Goal: Transaction & Acquisition: Purchase product/service

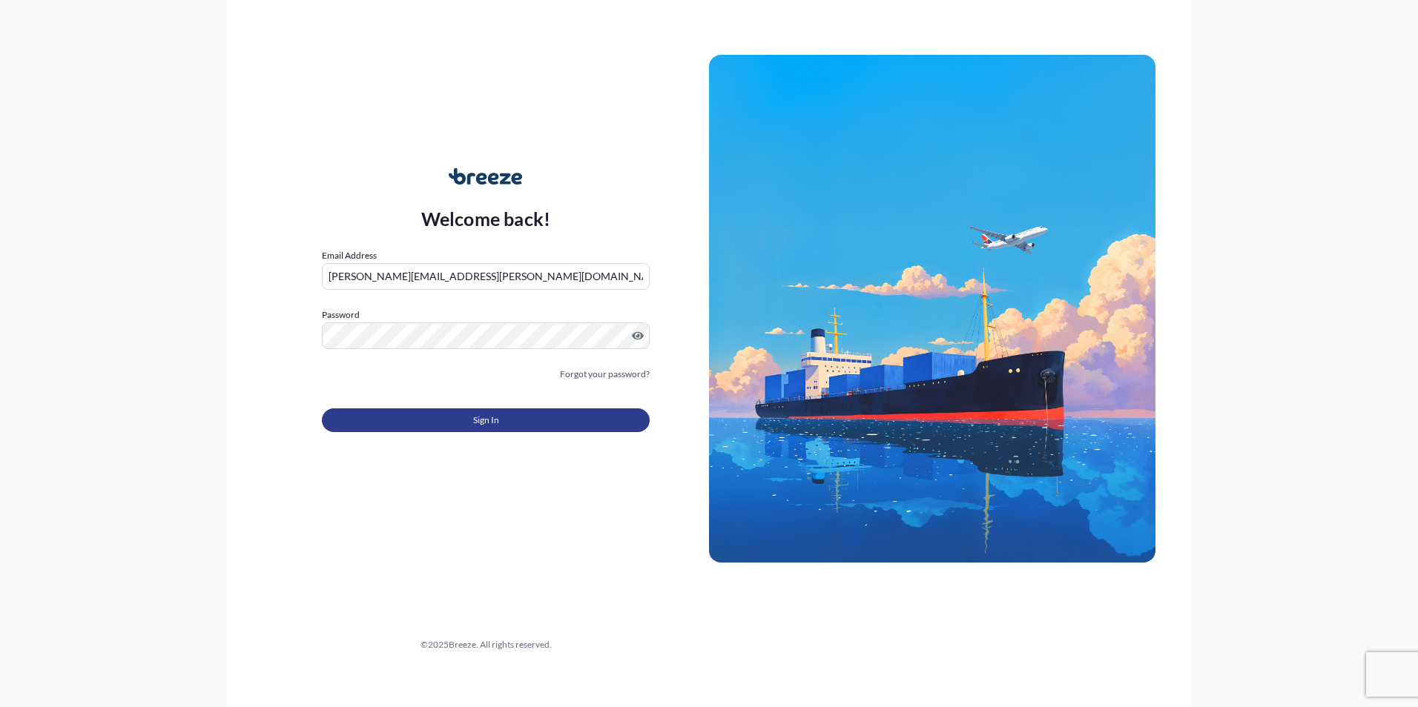
click at [514, 431] on button "Sign In" at bounding box center [486, 421] width 328 height 24
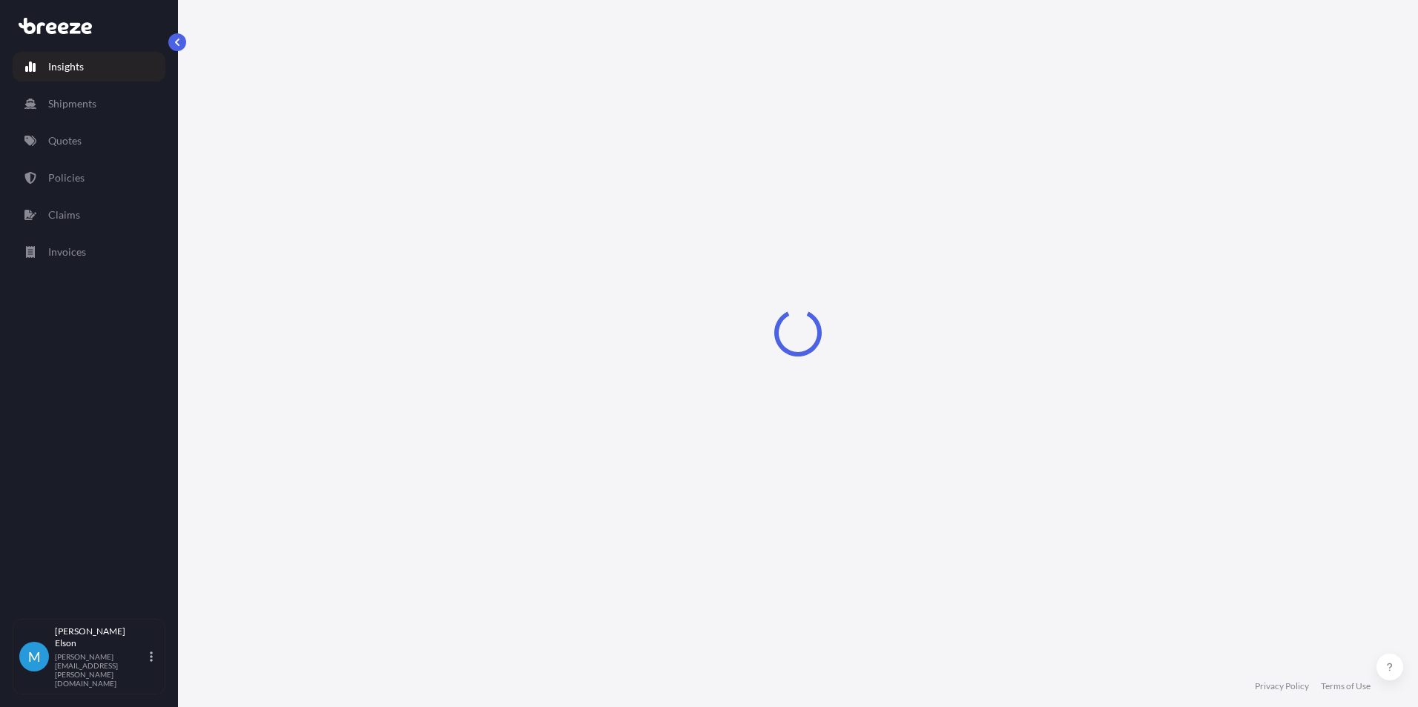
select select "2025"
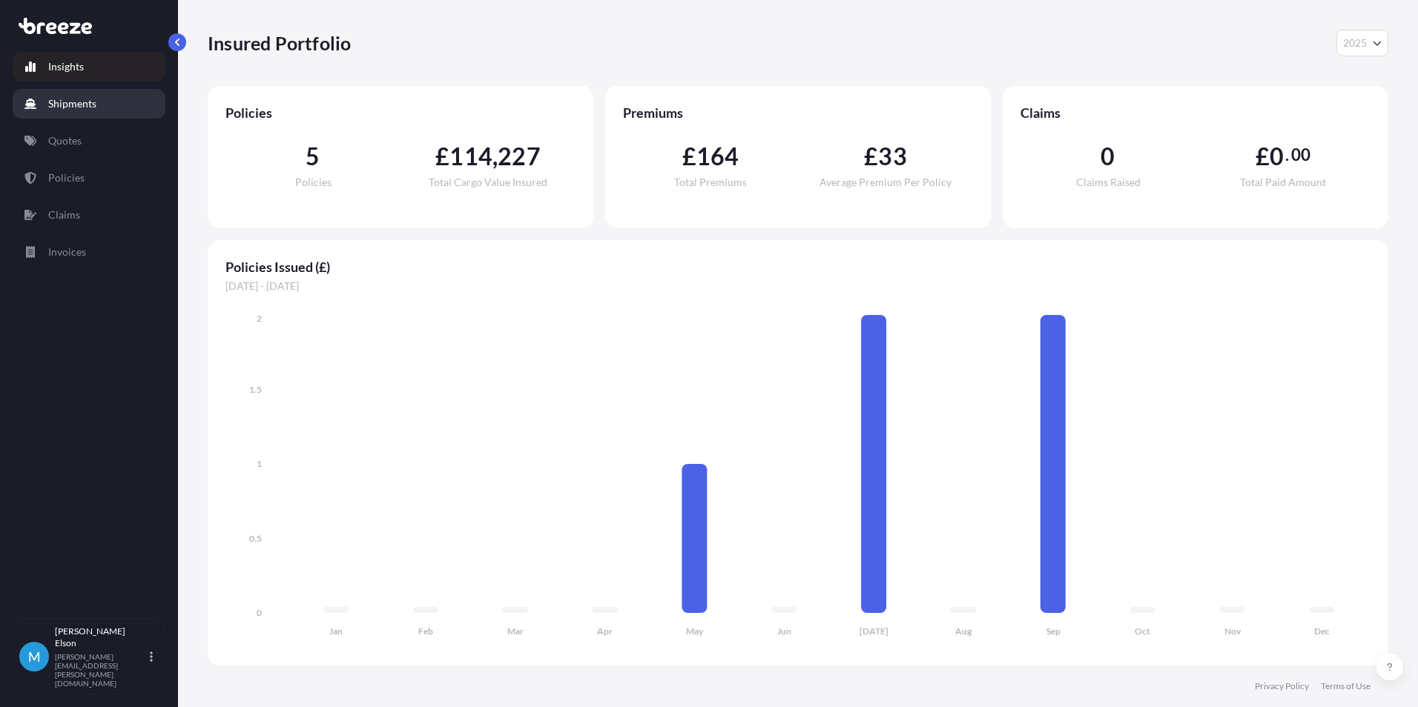
click at [100, 113] on link "Shipments" at bounding box center [89, 104] width 153 height 30
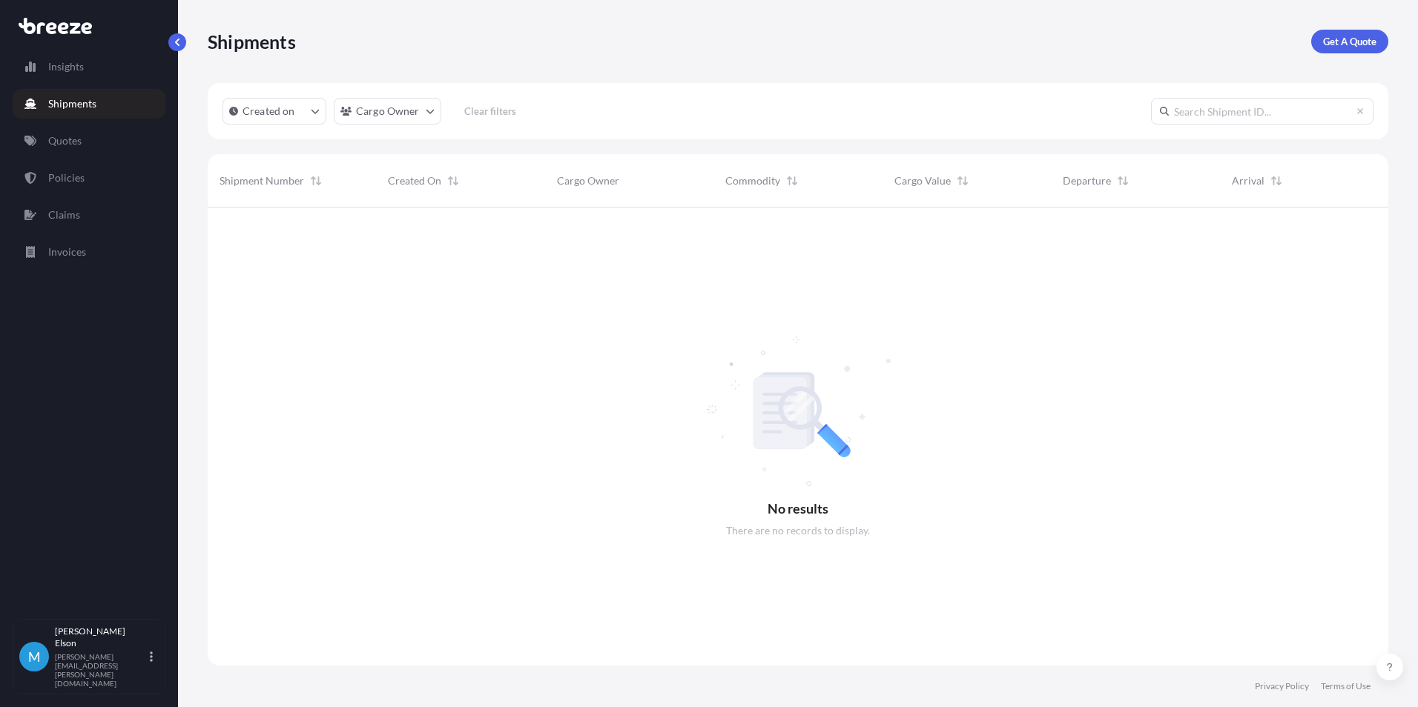
scroll to position [500, 1169]
click at [84, 143] on link "Quotes" at bounding box center [89, 141] width 153 height 30
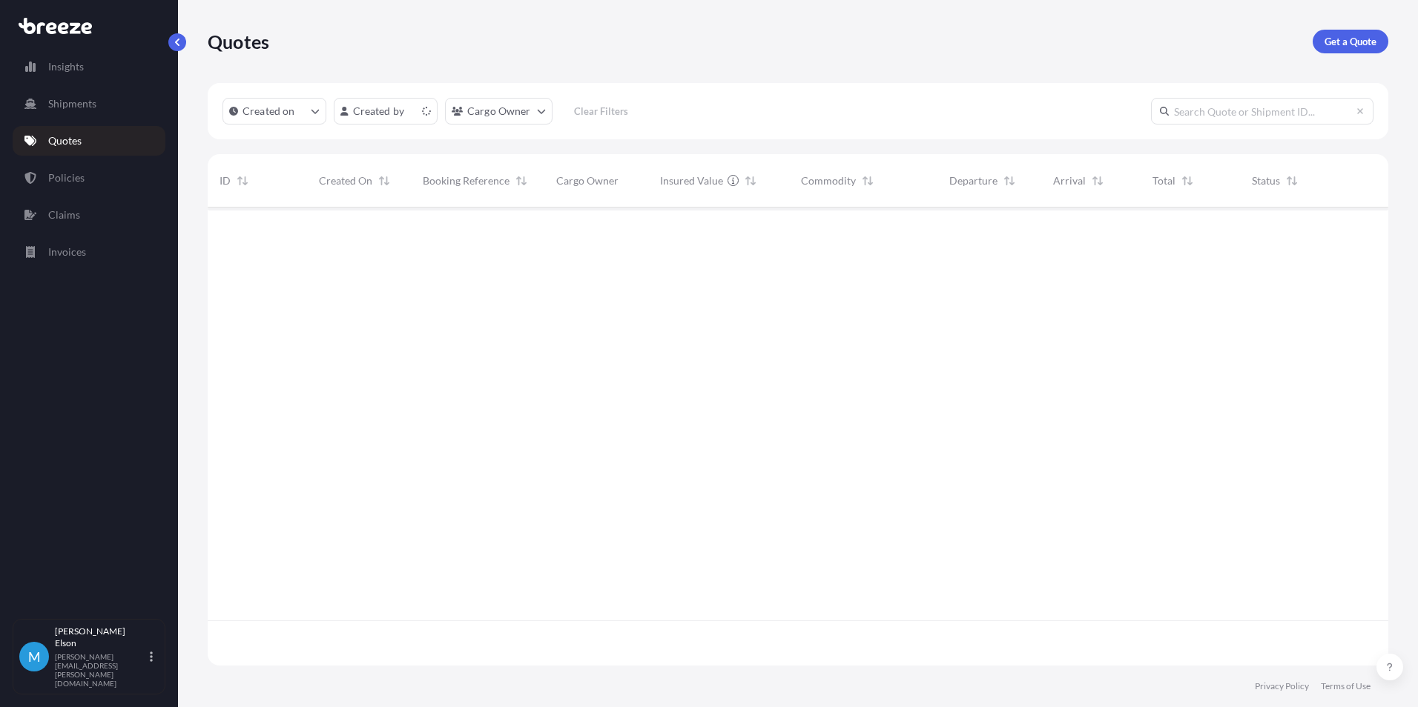
scroll to position [455, 1169]
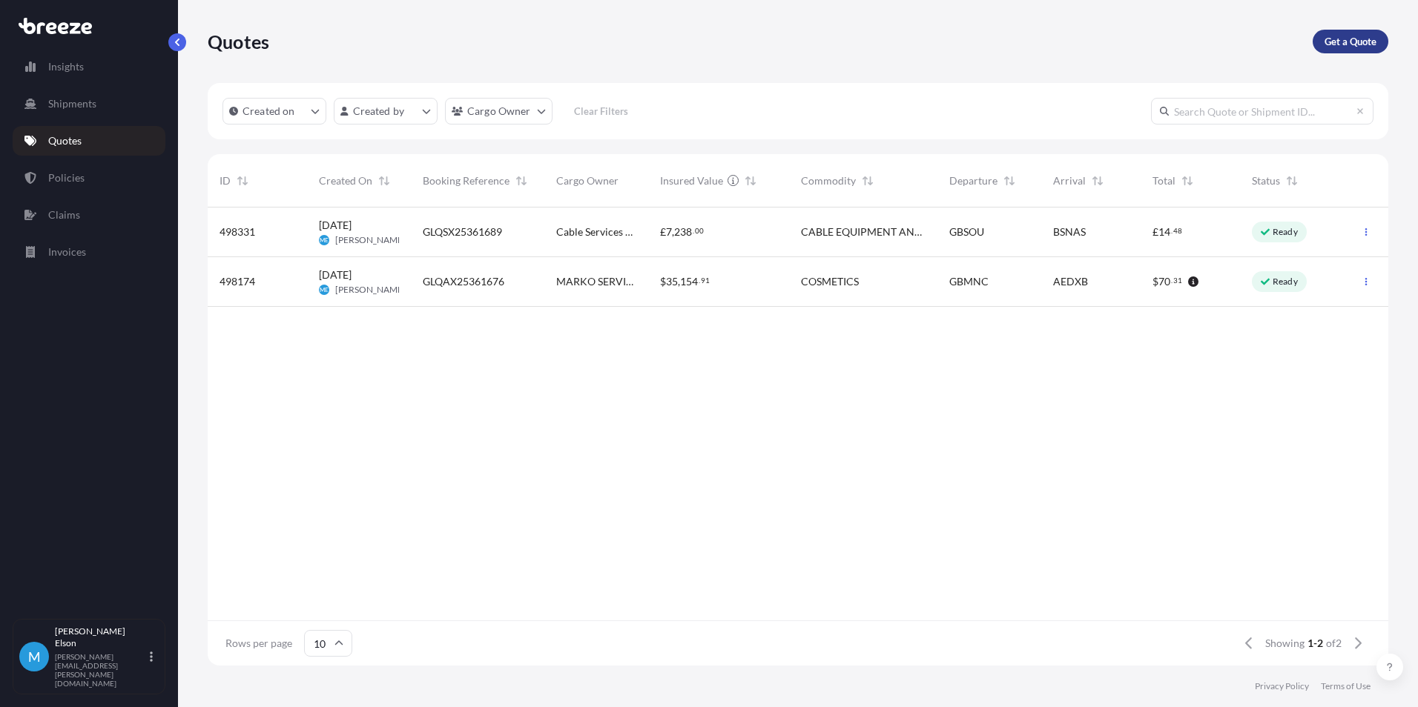
click at [1353, 44] on p "Get a Quote" at bounding box center [1350, 41] width 52 height 15
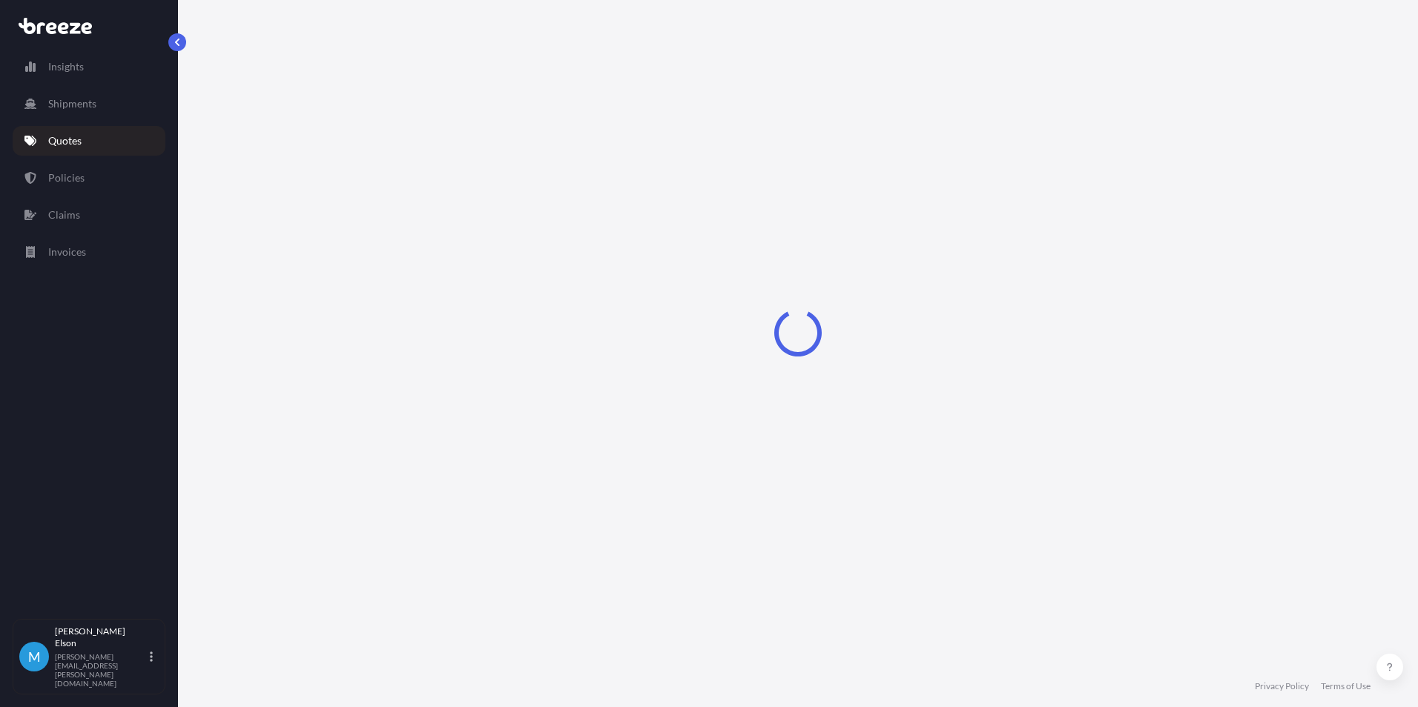
select select "Sea"
select select "1"
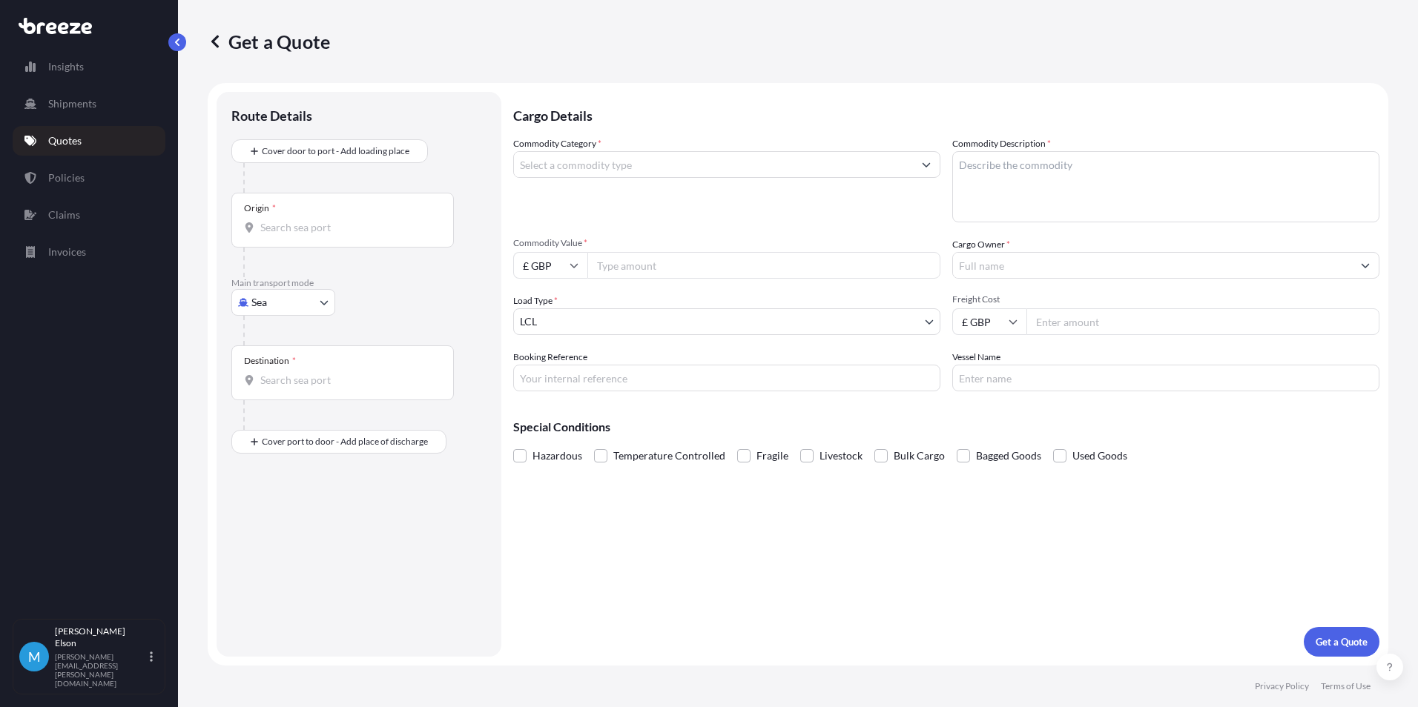
click at [315, 229] on input "Origin *" at bounding box center [347, 227] width 175 height 15
click at [380, 235] on div "Origin *" at bounding box center [342, 220] width 222 height 55
click at [380, 235] on input "Origin * Please select an origin" at bounding box center [347, 227] width 175 height 15
paste input "POLGAR 4090, HU"
click at [329, 229] on input "POLGAR 4090, HU" at bounding box center [347, 227] width 175 height 15
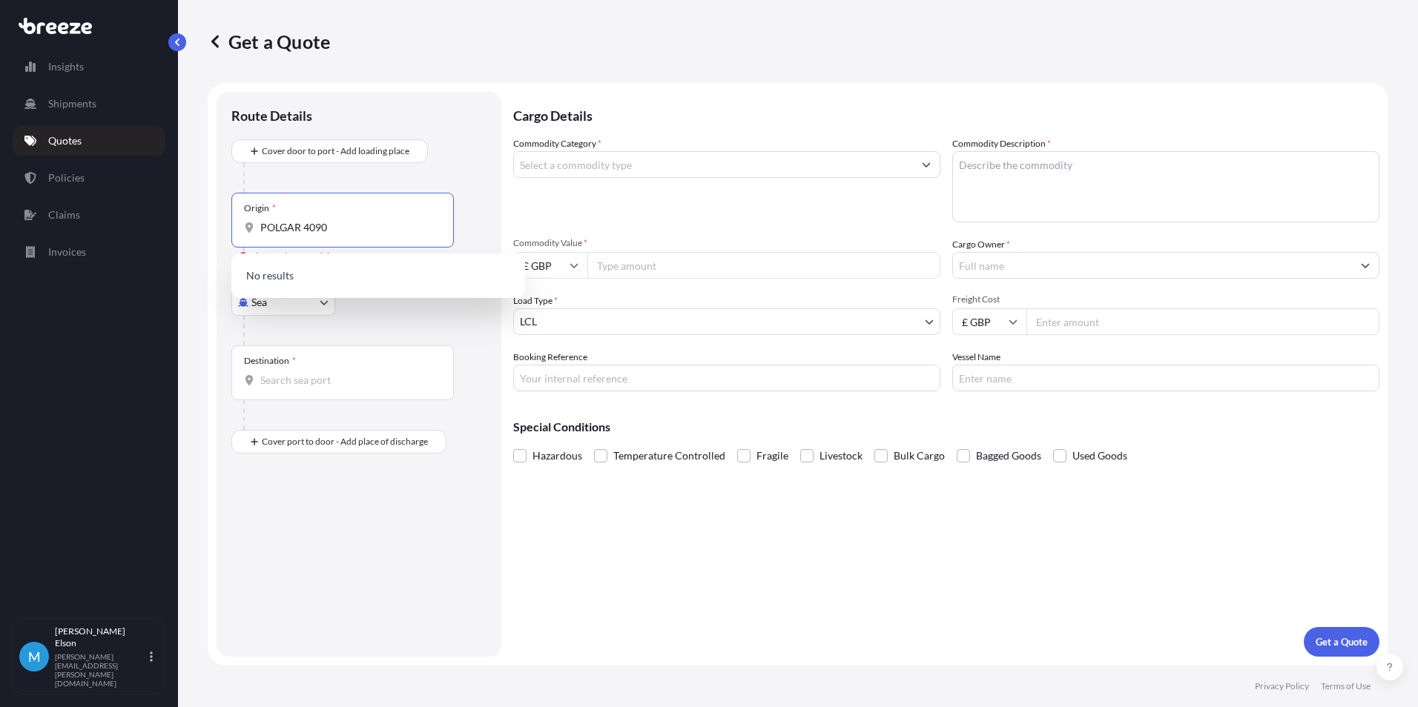
click at [334, 234] on input "POLGAR 4090" at bounding box center [347, 227] width 175 height 15
type input "POLGAR 4090 [GEOGRAPHIC_DATA]"
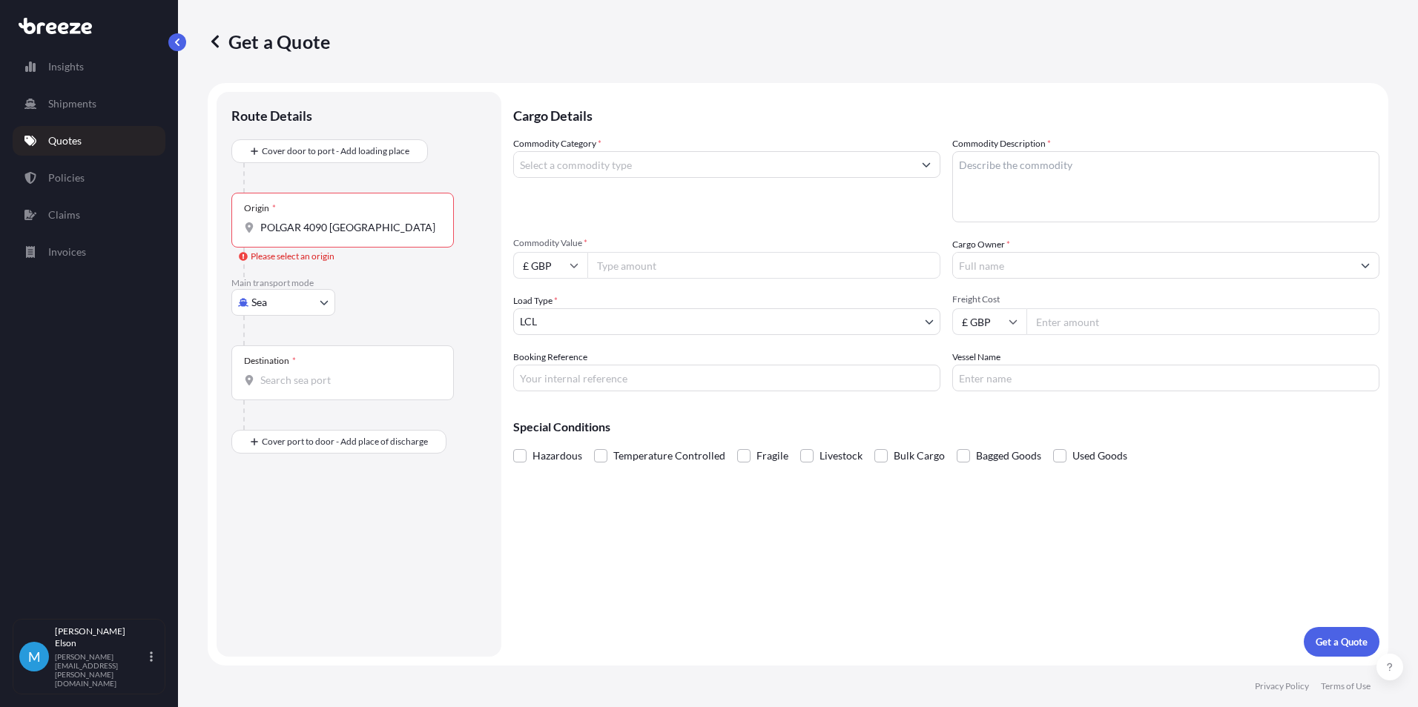
click at [389, 175] on div at bounding box center [364, 178] width 243 height 30
click at [304, 313] on body "Insights Shipments Quotes Policies Claims Invoices M [PERSON_NAME] [PERSON_NAME…" at bounding box center [709, 353] width 1418 height 707
click at [280, 390] on span "Road" at bounding box center [272, 394] width 24 height 15
select select "Road"
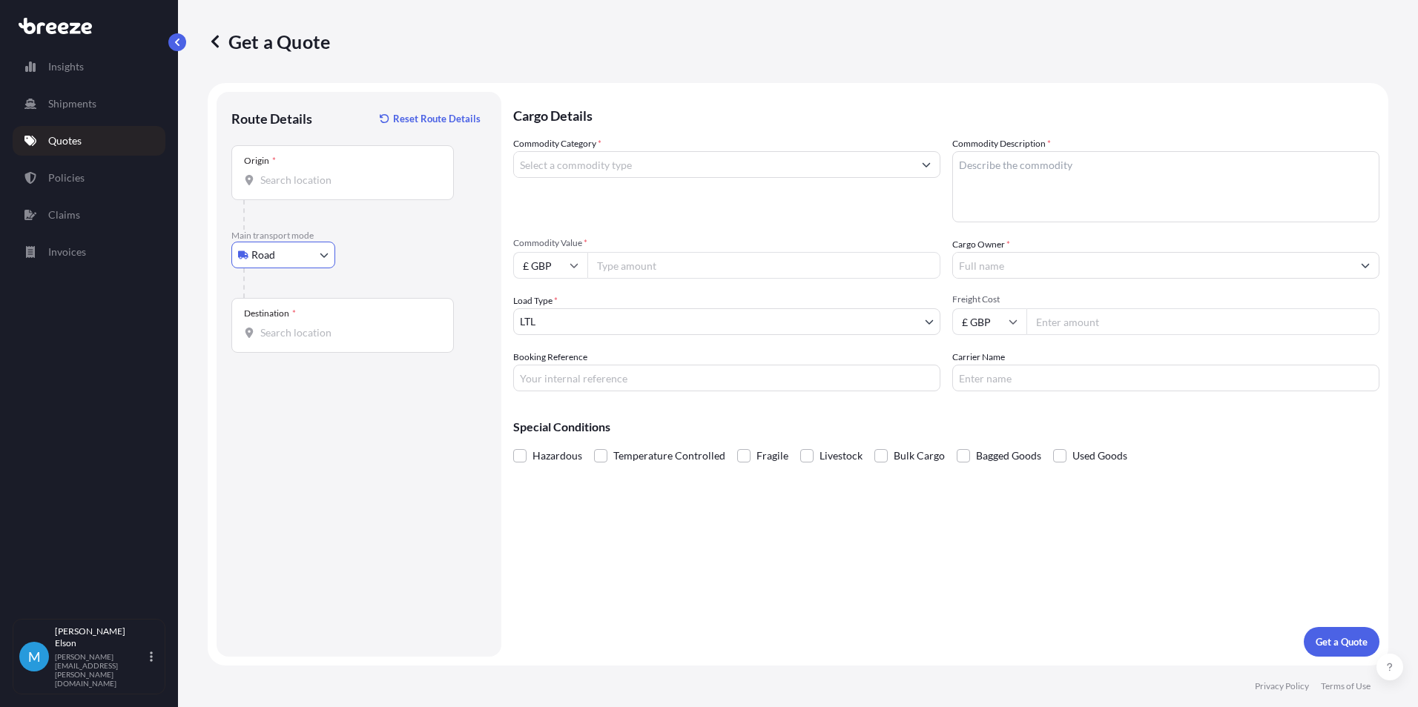
click at [354, 174] on input "Origin *" at bounding box center [347, 180] width 175 height 15
paste input "POLGAR 4090, HU"
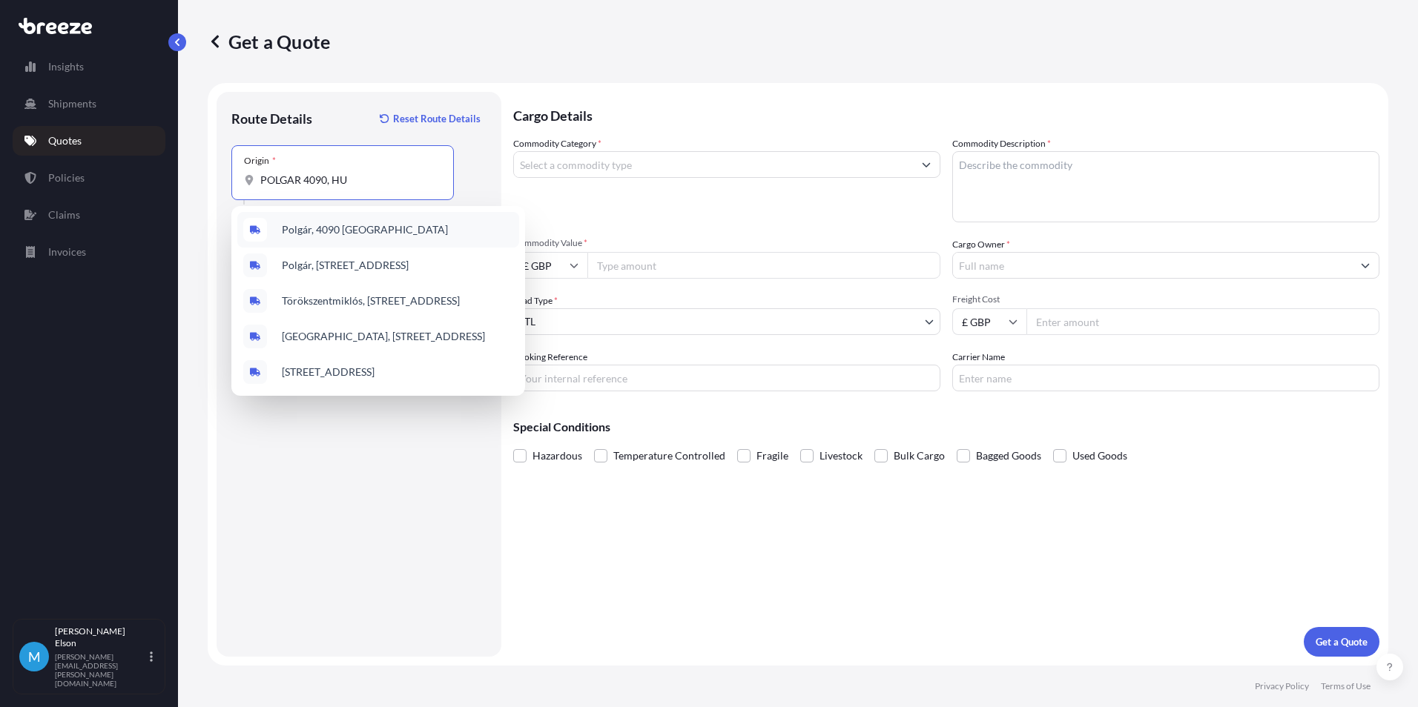
click at [365, 233] on span "Polgár, 4090 [GEOGRAPHIC_DATA]" at bounding box center [365, 229] width 166 height 15
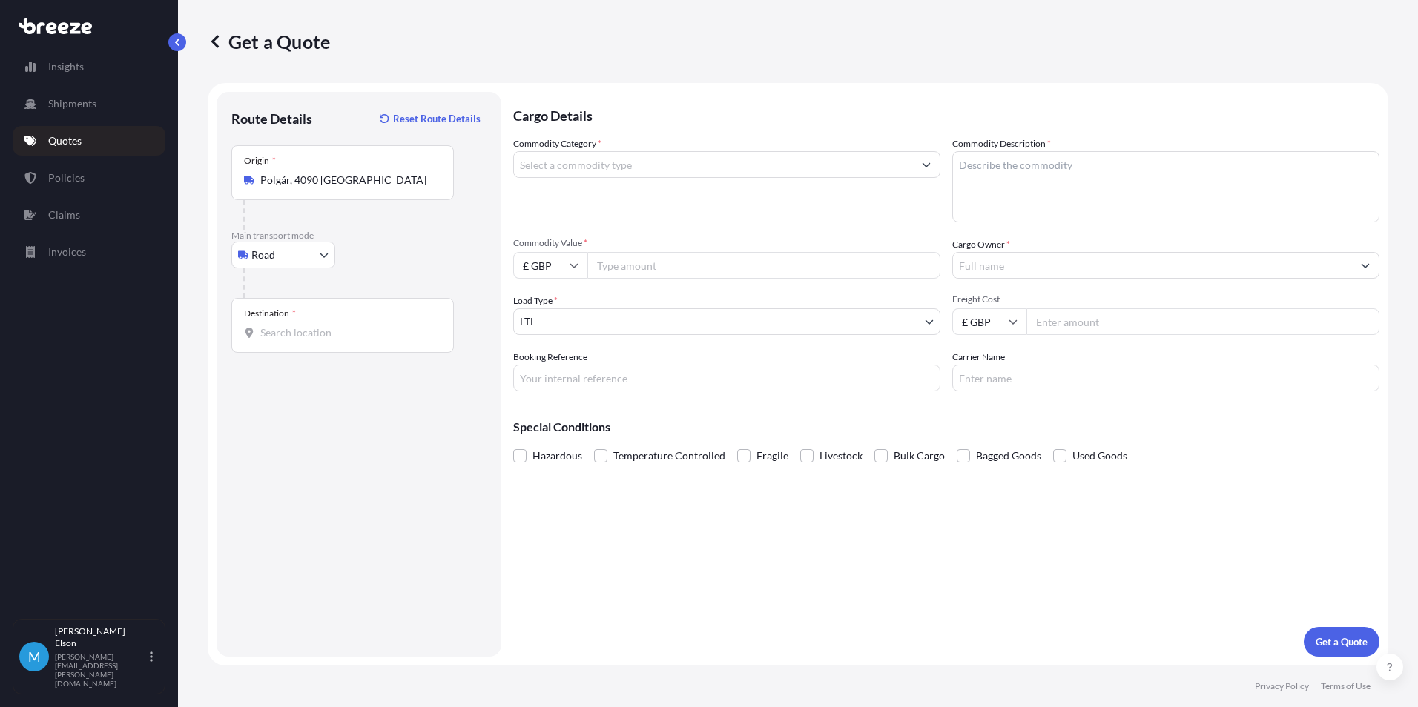
type input "[GEOGRAPHIC_DATA], [STREET_ADDRESS]"
click at [336, 340] on div "Destination *" at bounding box center [342, 325] width 222 height 55
click at [336, 340] on input "Destination *" at bounding box center [347, 333] width 175 height 15
paste input "LA1 5NA, [GEOGRAPHIC_DATA]"
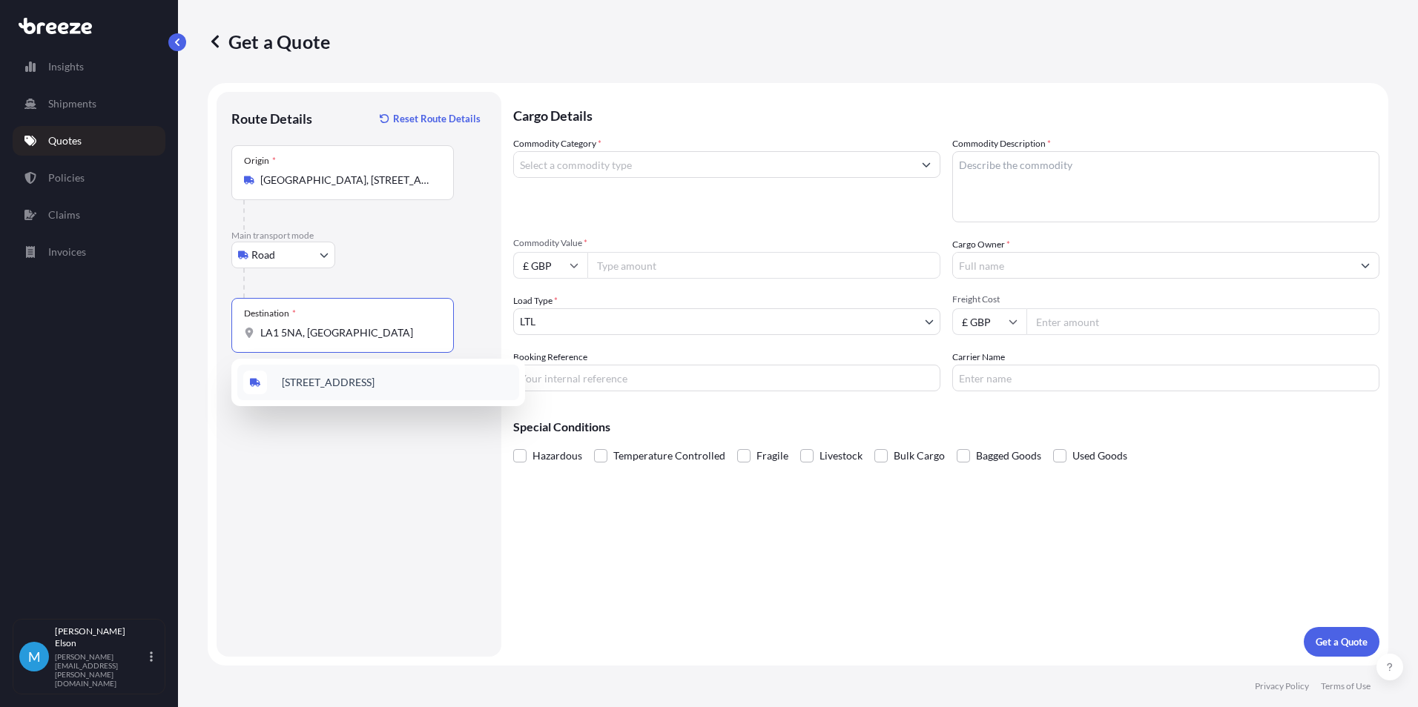
click at [337, 387] on span "[STREET_ADDRESS]" at bounding box center [328, 382] width 93 height 15
type input "[STREET_ADDRESS]"
click at [921, 168] on button "Show suggestions" at bounding box center [926, 164] width 27 height 27
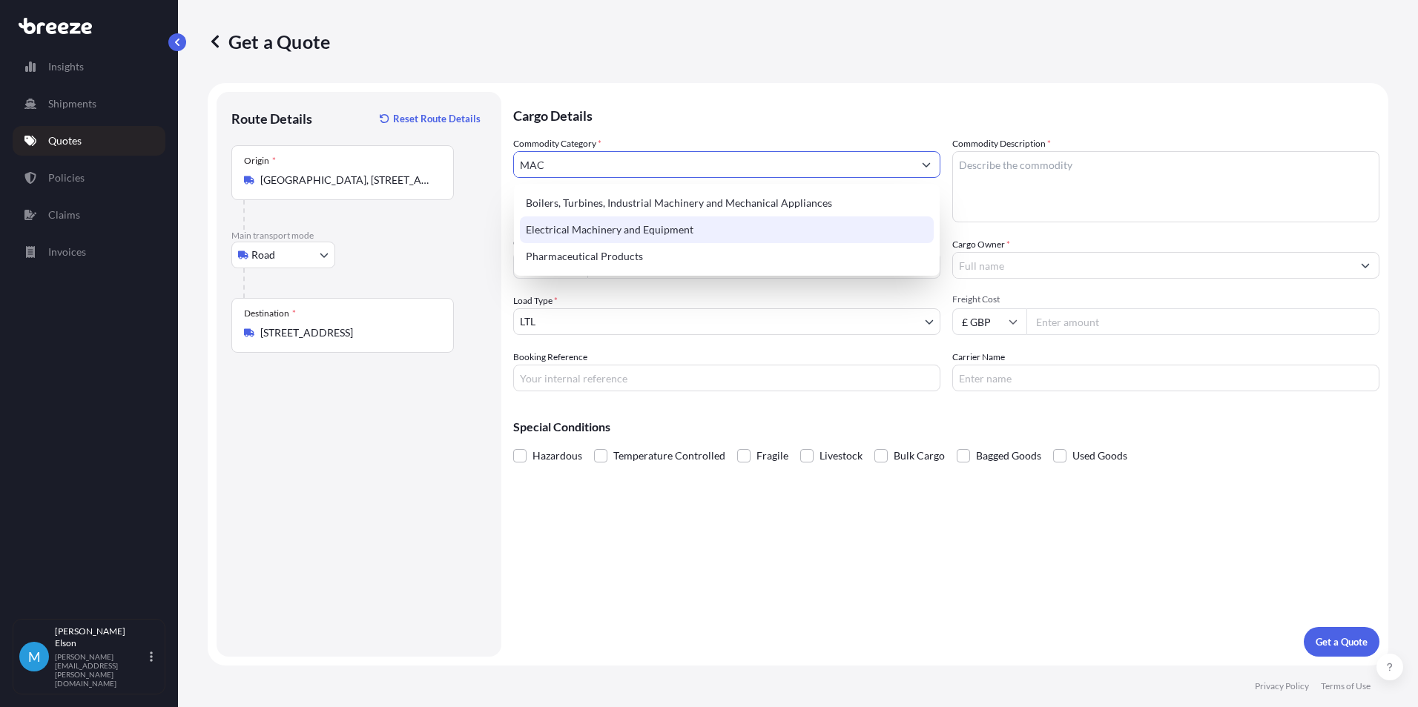
click at [715, 221] on div "Electrical Machinery and Equipment" at bounding box center [727, 230] width 414 height 27
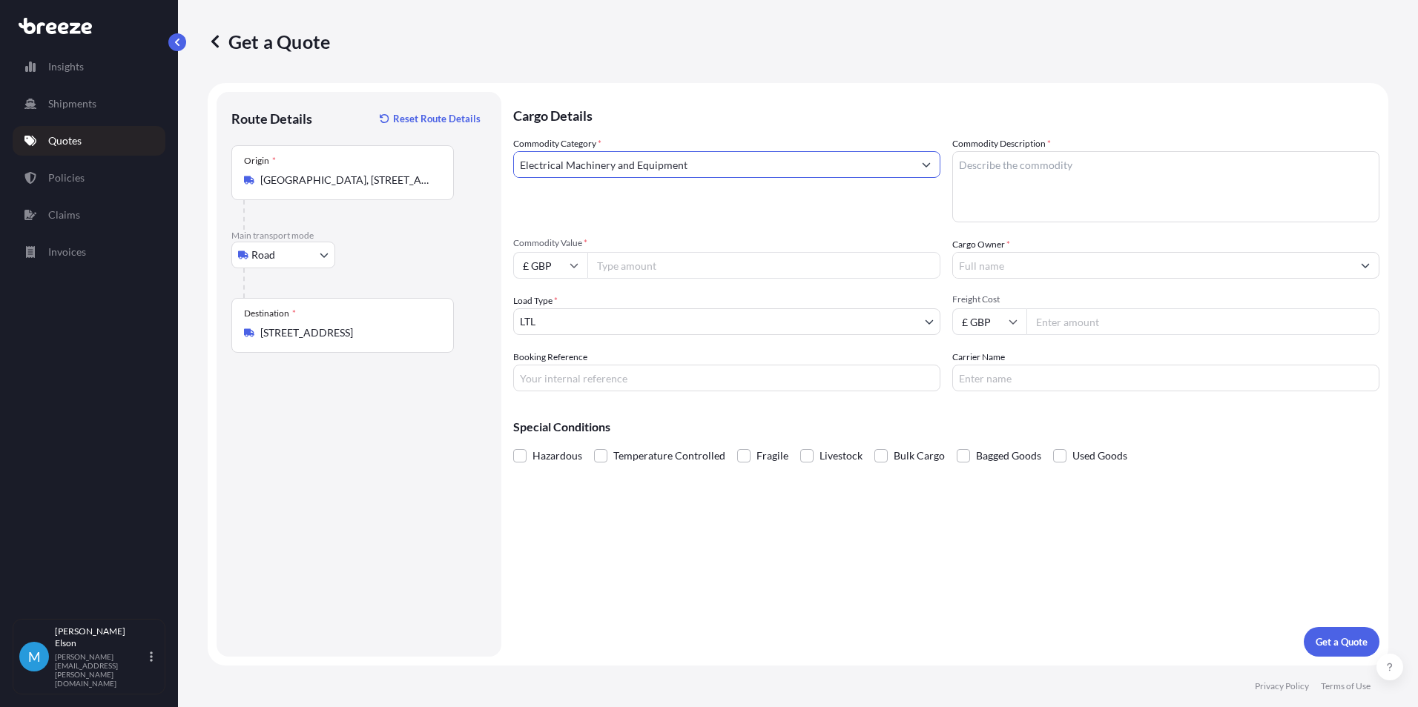
type input "Electrical Machinery and Equipment"
click at [1047, 174] on textarea "Commodity Description *" at bounding box center [1165, 186] width 427 height 71
type textarea "3D PRINTER"
click at [712, 171] on input "Electrical Machinery and Equipment" at bounding box center [713, 164] width 399 height 27
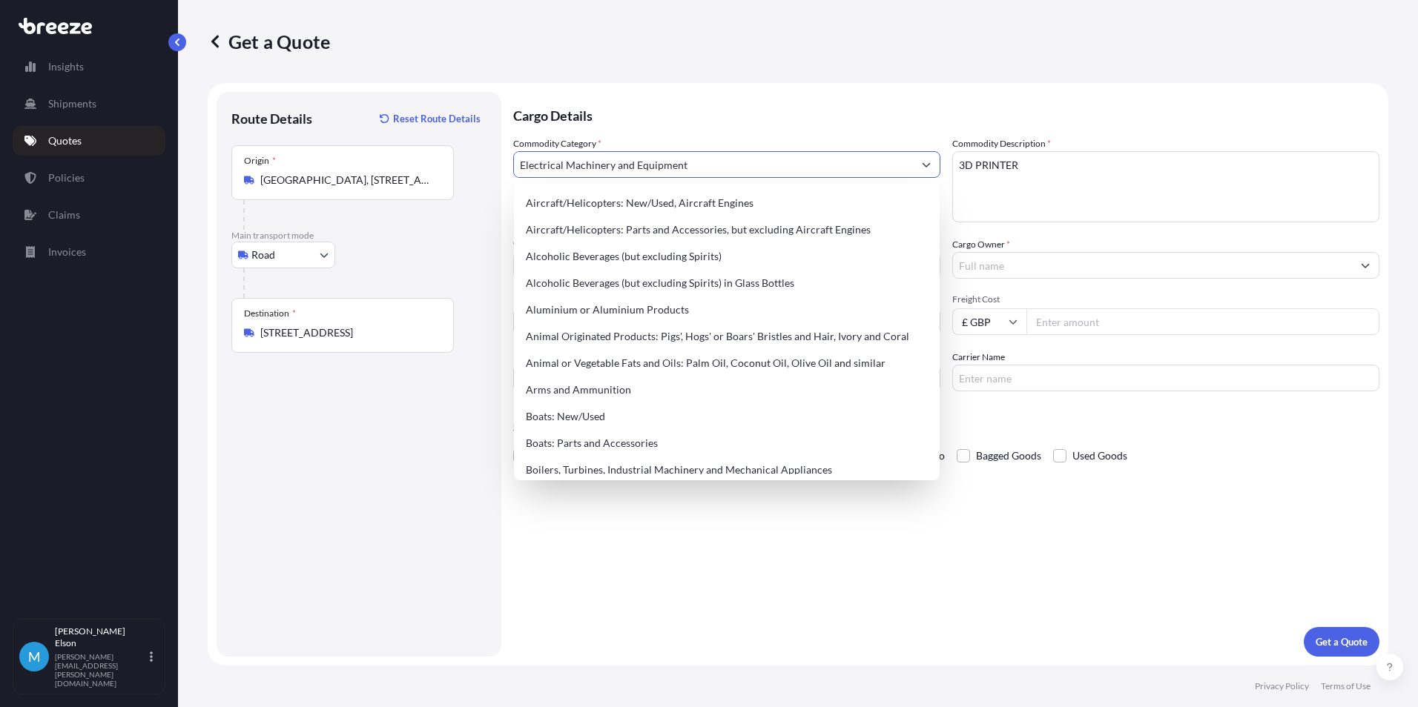
drag, startPoint x: 703, startPoint y: 171, endPoint x: 152, endPoint y: 169, distance: 550.9
click at [291, 171] on form "Route Details Reset Route Details Place of loading Road Road Rail Origin * [GEO…" at bounding box center [798, 374] width 1180 height 583
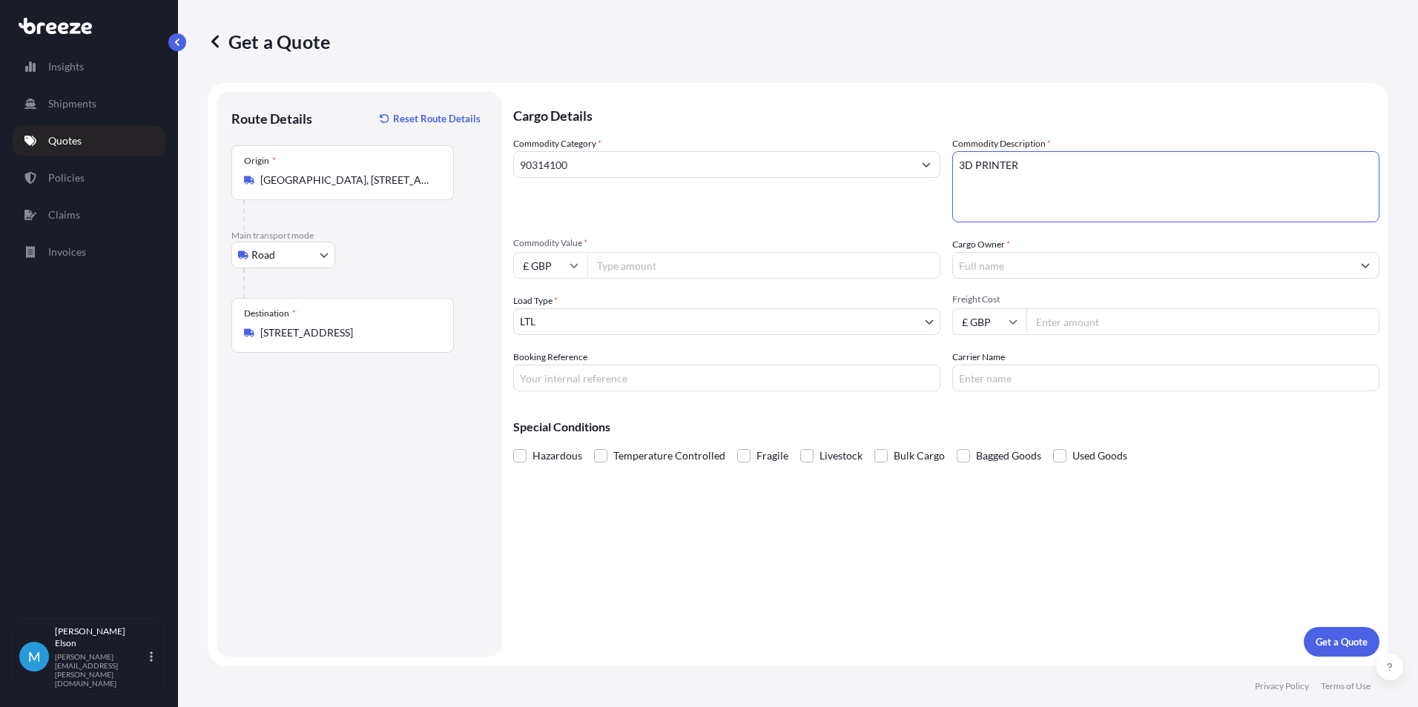
click at [798, 164] on input "90314100" at bounding box center [713, 164] width 399 height 27
type input "9"
type input "903141000"
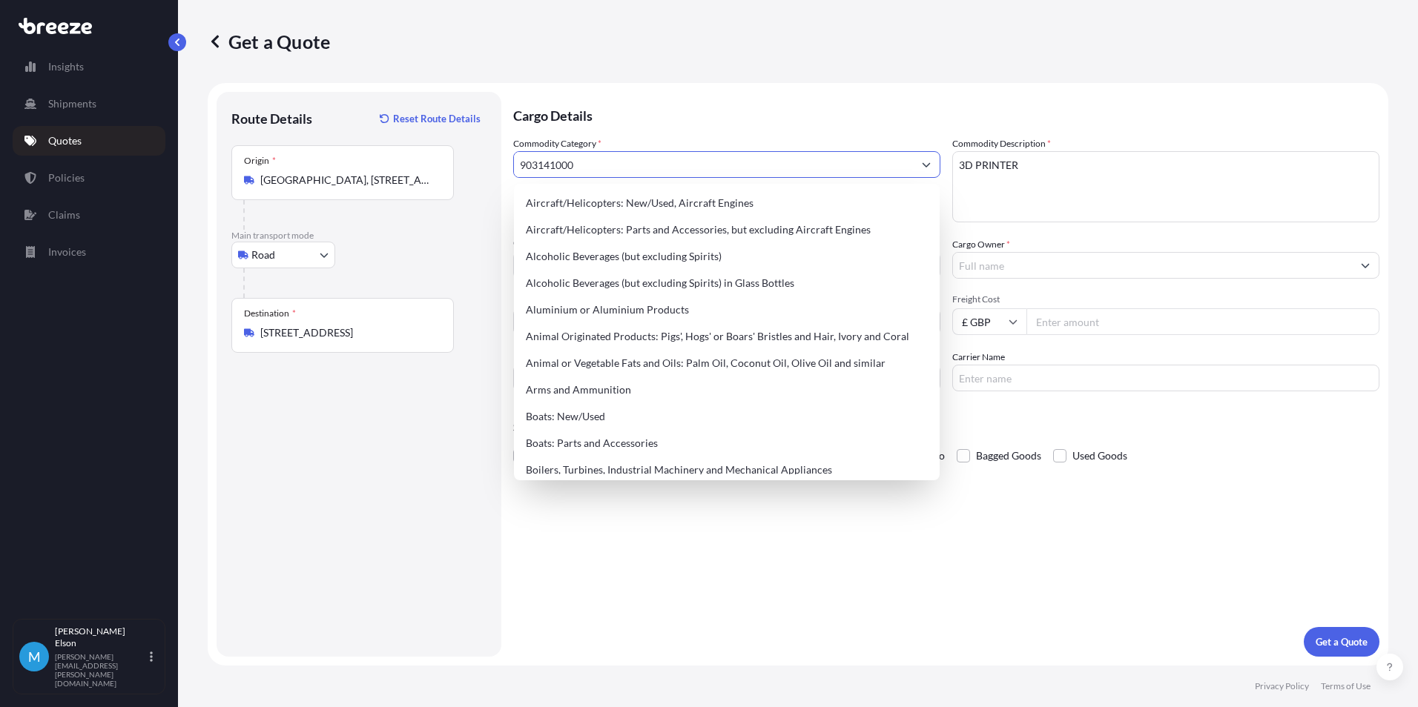
drag, startPoint x: 790, startPoint y: 159, endPoint x: 334, endPoint y: 154, distance: 456.0
click at [343, 154] on form "Route Details Reset Route Details Place of loading Road Road Rail Origin * [GEO…" at bounding box center [798, 374] width 1180 height 583
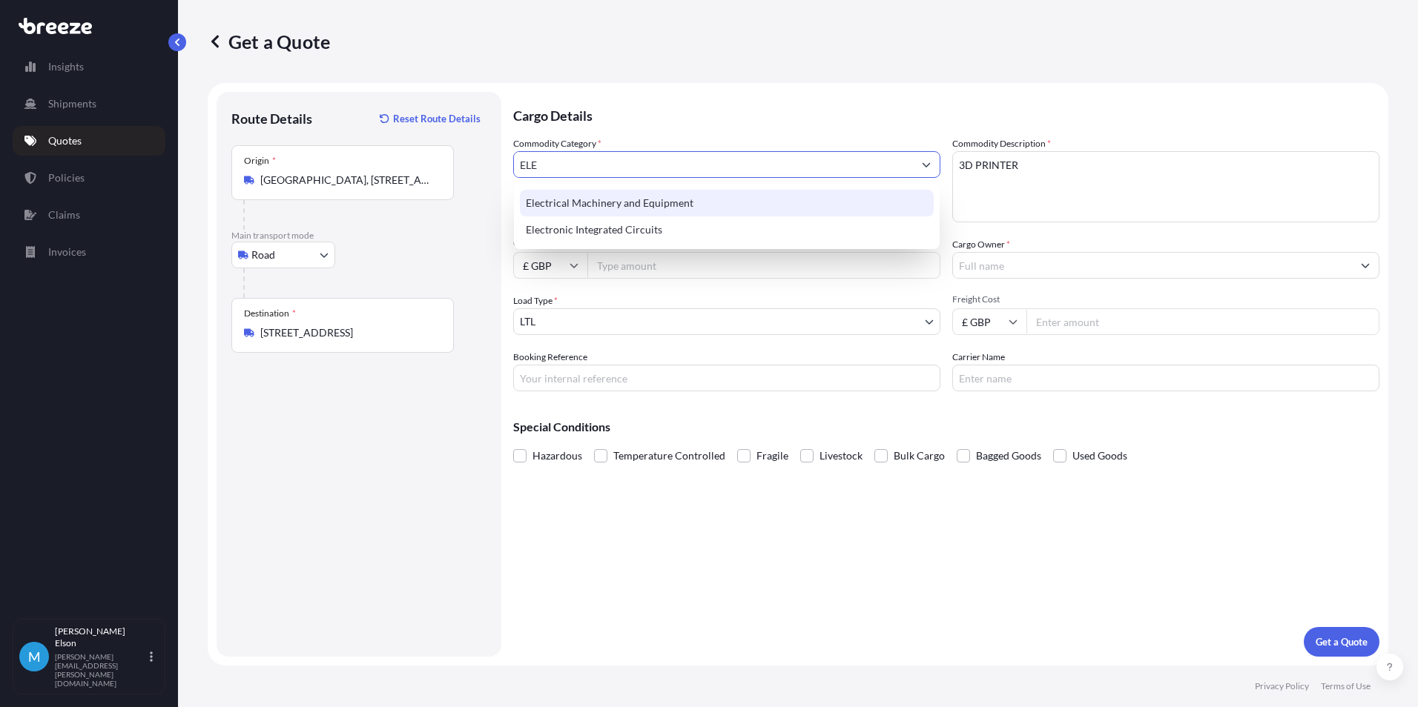
click at [701, 210] on div "Electrical Machinery and Equipment" at bounding box center [727, 203] width 414 height 27
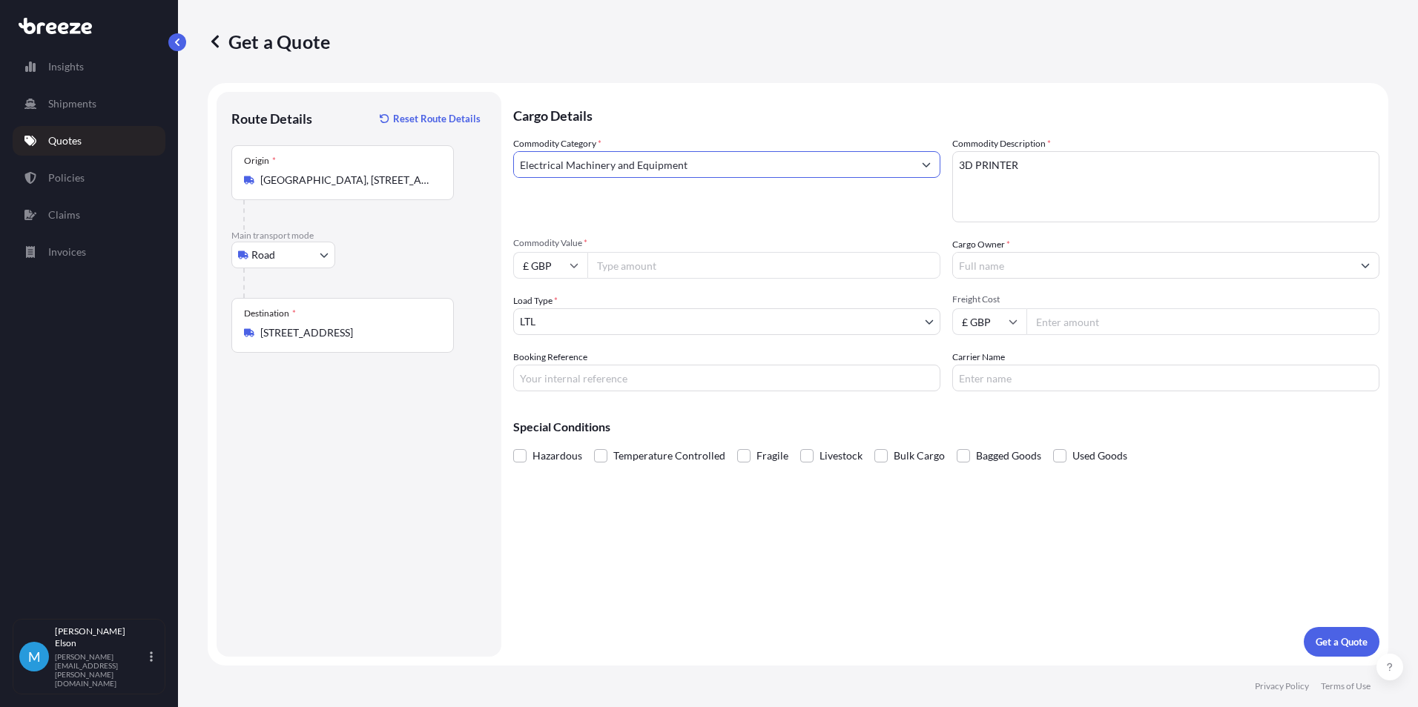
type input "Electrical Machinery and Equipment"
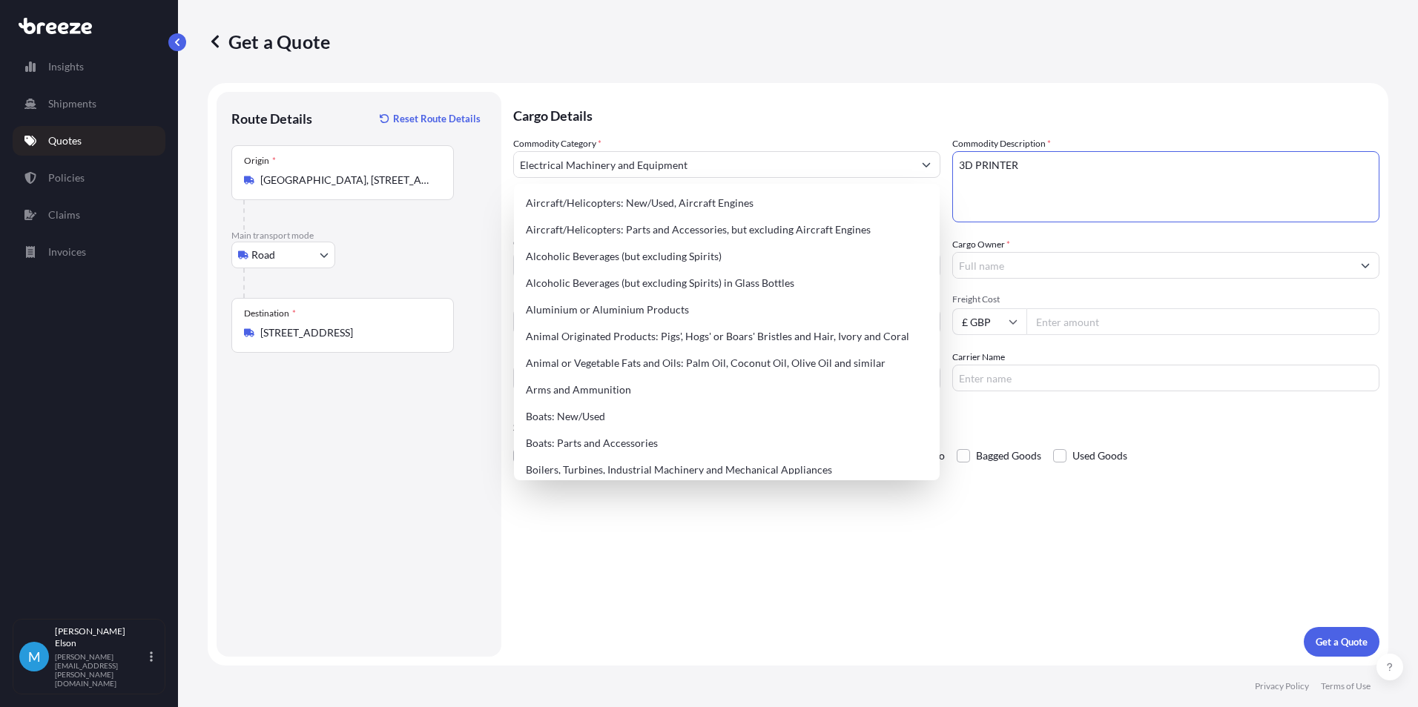
drag, startPoint x: 793, startPoint y: 152, endPoint x: 844, endPoint y: 160, distance: 51.1
click at [790, 152] on div "Commodity Category * Electrical Machinery and Equipment Commodity Description *…" at bounding box center [946, 263] width 866 height 255
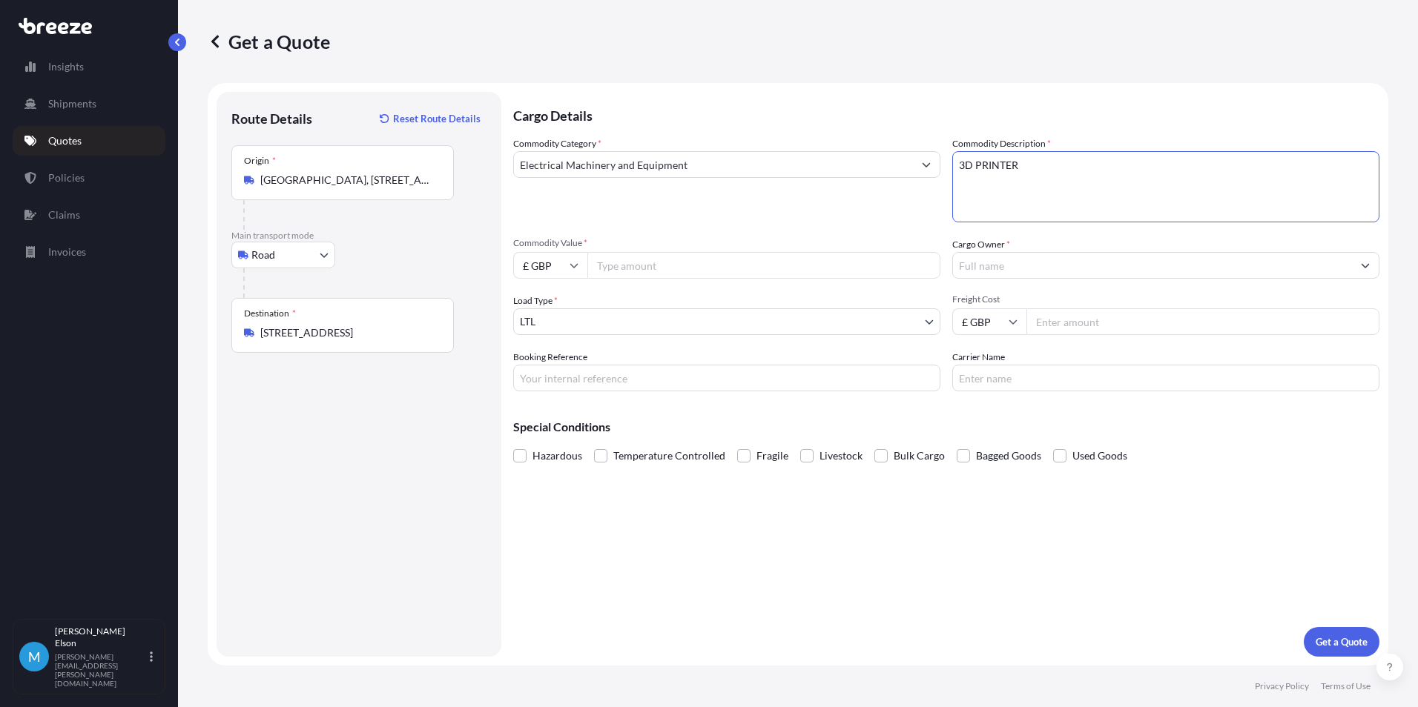
paste textarea "semiconductor devices"
type textarea "semiconductor devices"
click at [1150, 94] on p "Cargo Details" at bounding box center [946, 114] width 866 height 44
drag, startPoint x: 1088, startPoint y: 179, endPoint x: 678, endPoint y: 139, distance: 411.9
click at [665, 142] on div "Commodity Category * Electrical Machinery and Equipment Commodity Description *…" at bounding box center [946, 263] width 866 height 255
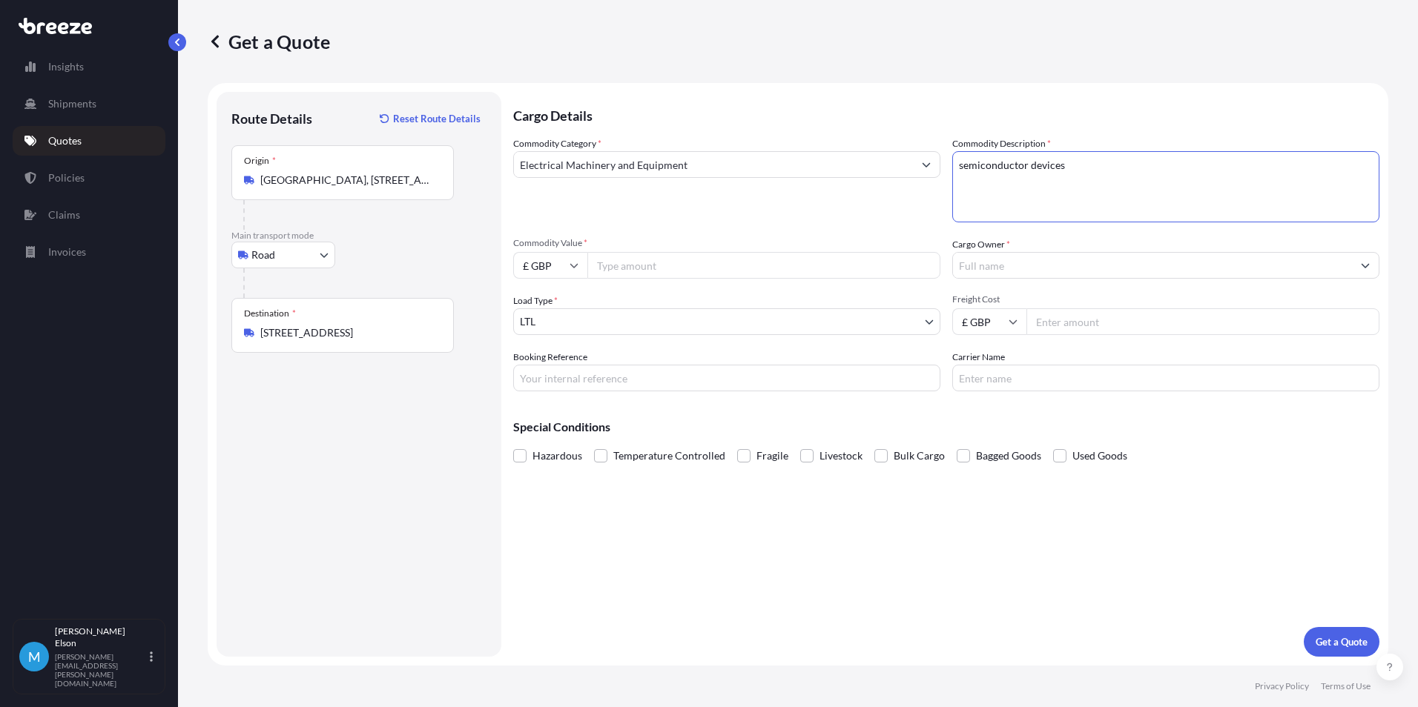
click at [756, 195] on div "Commodity Category * Electrical Machinery and Equipment" at bounding box center [726, 179] width 427 height 86
click at [690, 268] on input "Commodity Value *" at bounding box center [763, 265] width 353 height 27
click at [537, 265] on input "£ GBP" at bounding box center [550, 265] width 74 height 27
click at [561, 305] on div "€ EUR" at bounding box center [550, 306] width 62 height 28
type input "€ EUR"
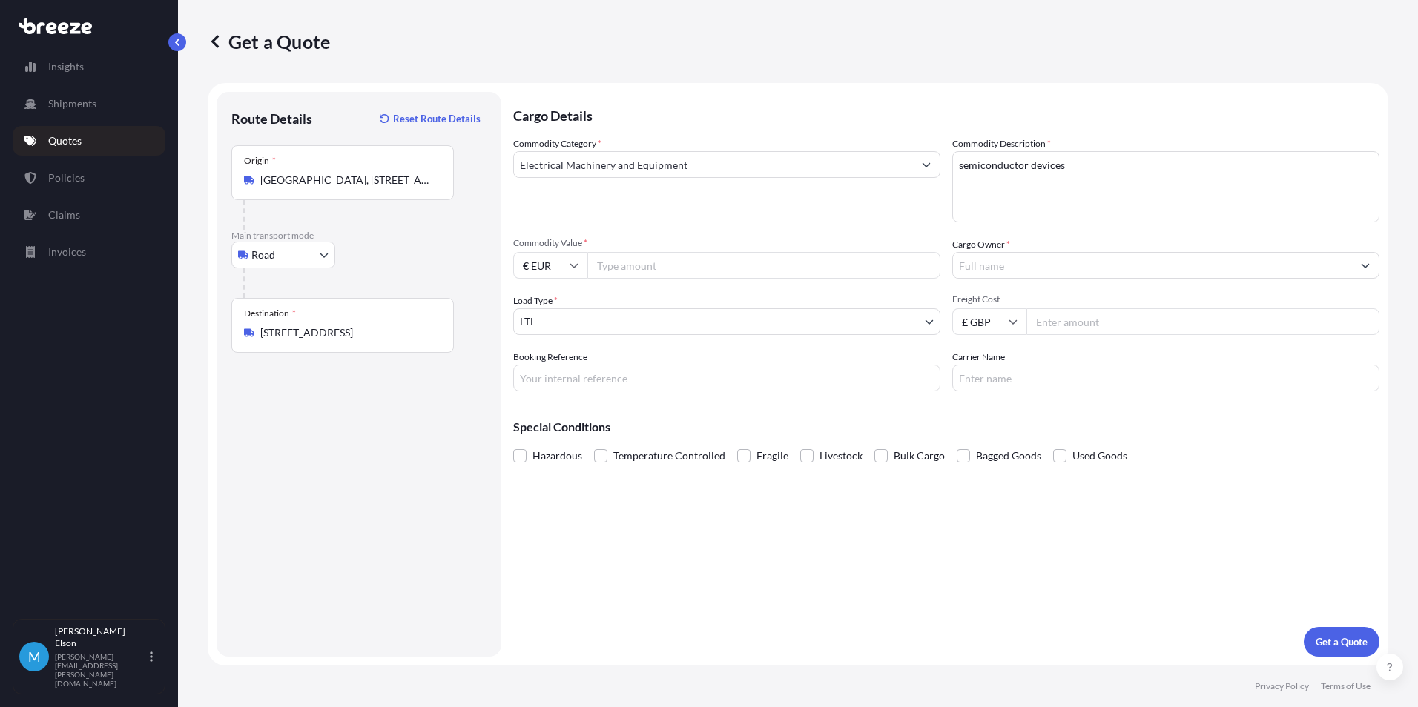
click at [660, 268] on input "Commodity Value *" at bounding box center [763, 265] width 353 height 27
type input "12750"
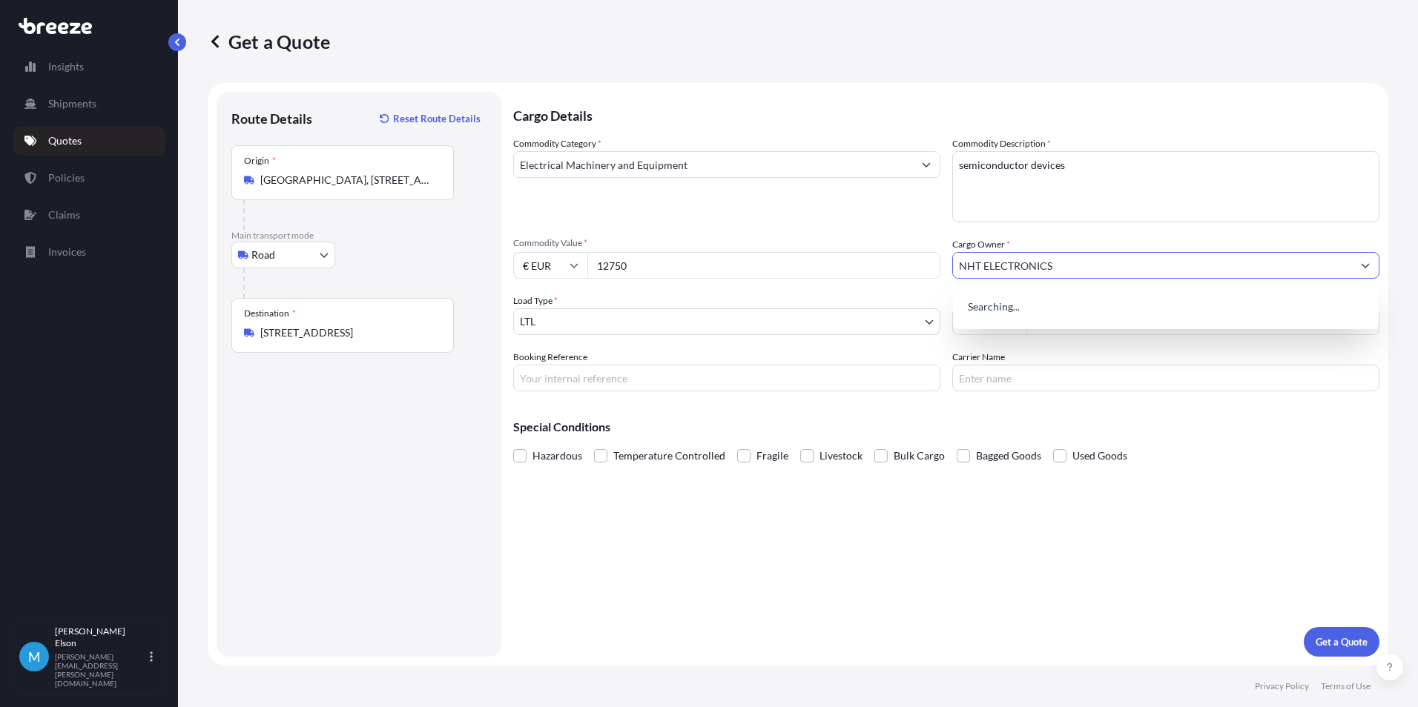
type input "NHT ELECTRONICS"
click at [1197, 533] on div "Cargo Details Commodity Category * Electrical Machinery and Equipment Commodity…" at bounding box center [946, 374] width 866 height 565
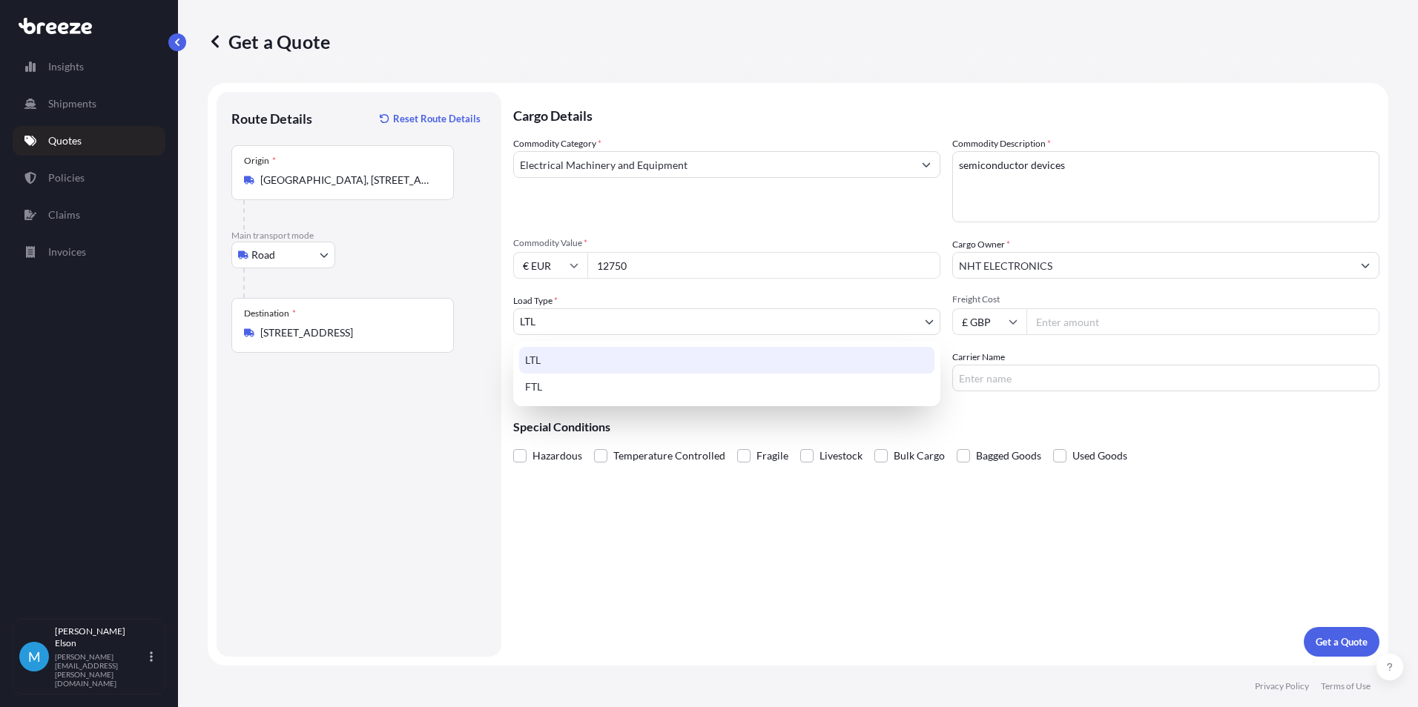
click at [783, 323] on body "4 options available. 0 options available. Insights Shipments Quotes Policies Cl…" at bounding box center [709, 353] width 1418 height 707
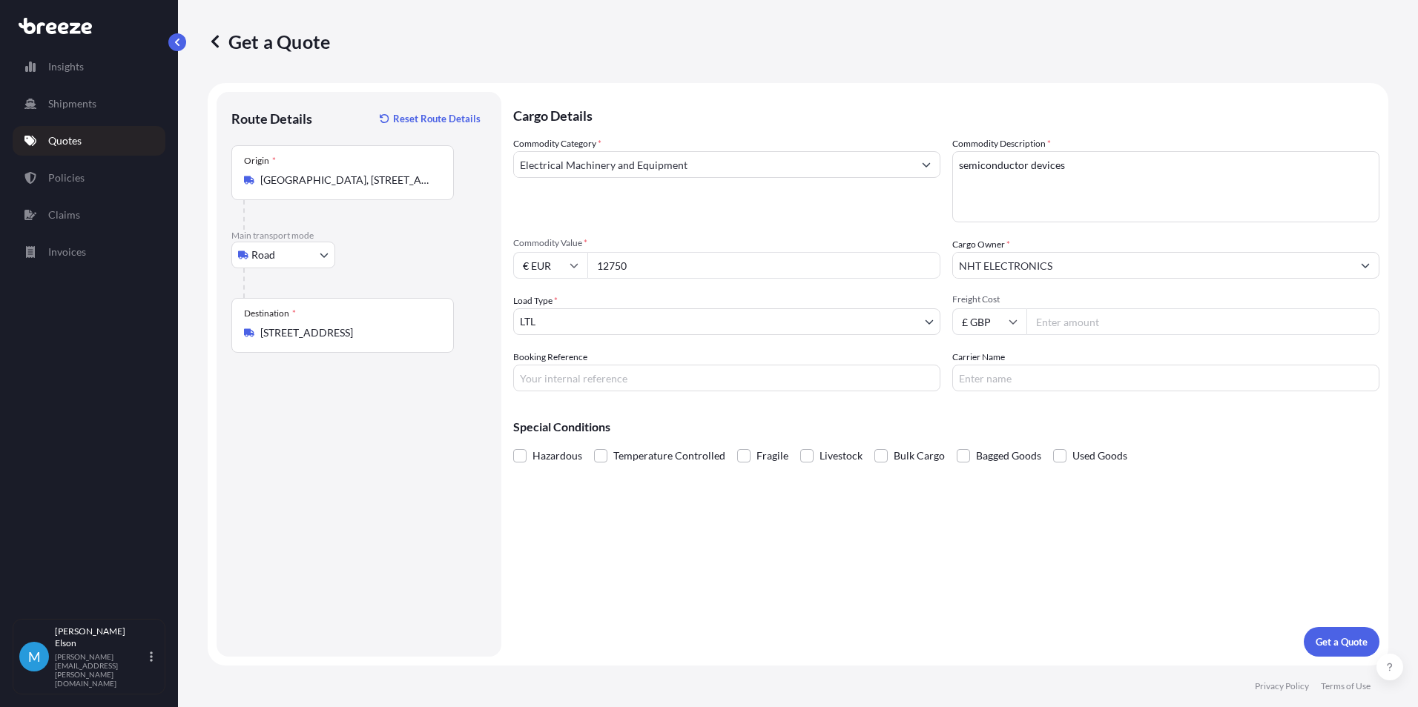
click at [1077, 326] on input "Freight Cost" at bounding box center [1202, 321] width 353 height 27
type input "2575"
click at [733, 382] on input "Booking Reference" at bounding box center [726, 378] width 427 height 27
paste input "GLQRI25381750"
type input "GLQRI25381750"
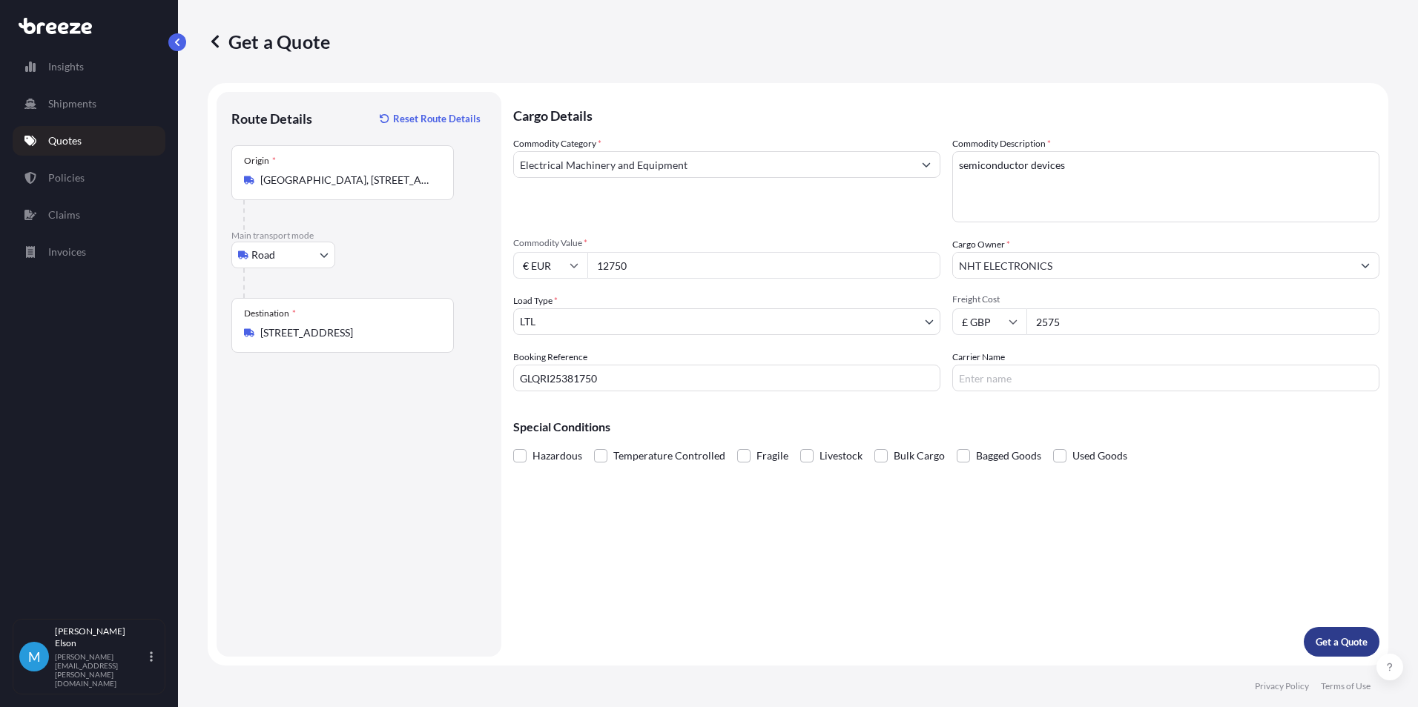
click at [1352, 643] on p "Get a Quote" at bounding box center [1341, 642] width 52 height 15
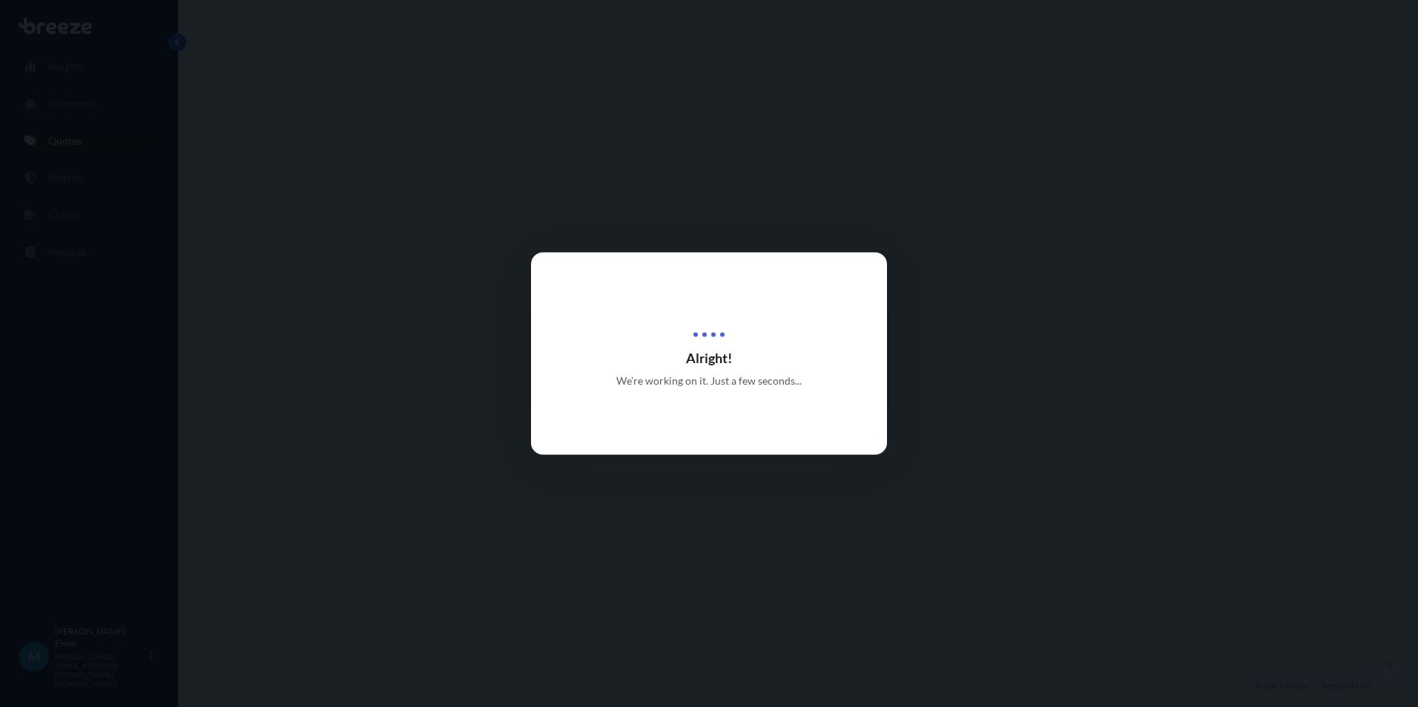
select select "Road"
select select "1"
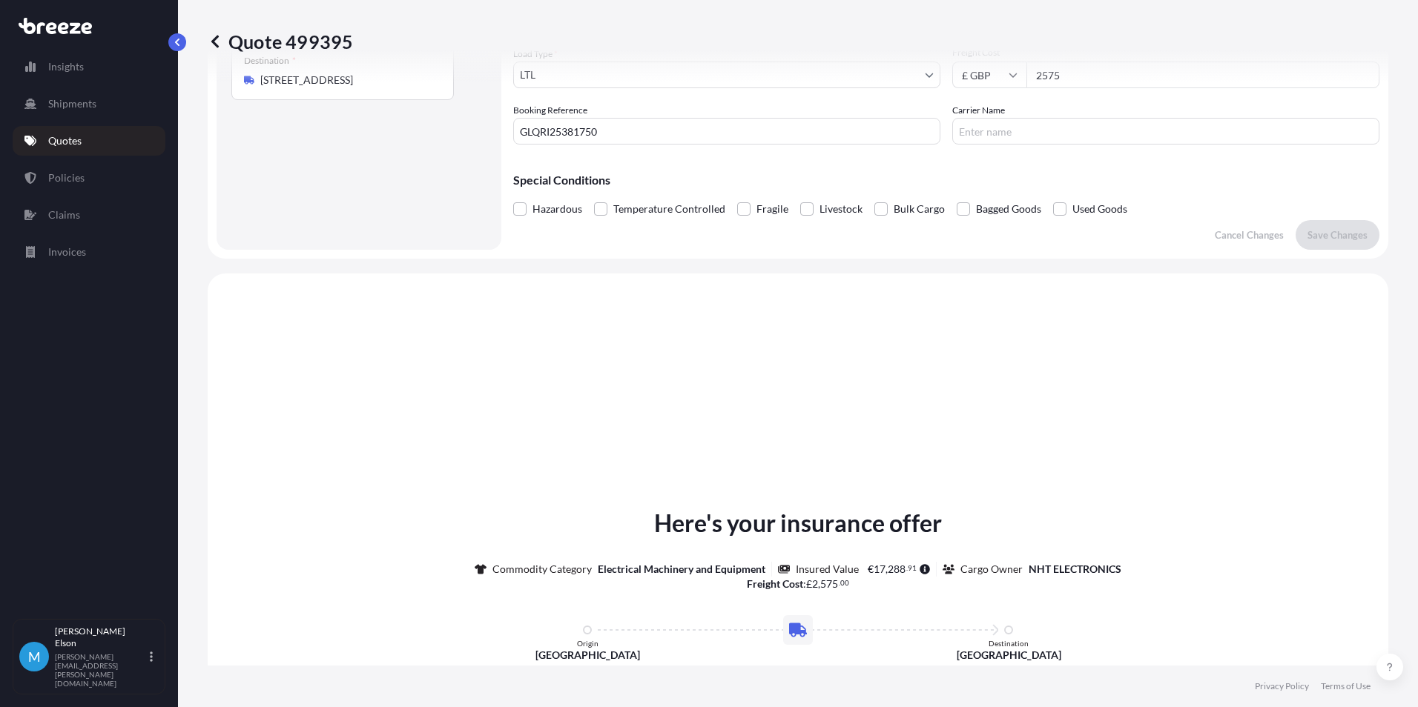
scroll to position [446, 0]
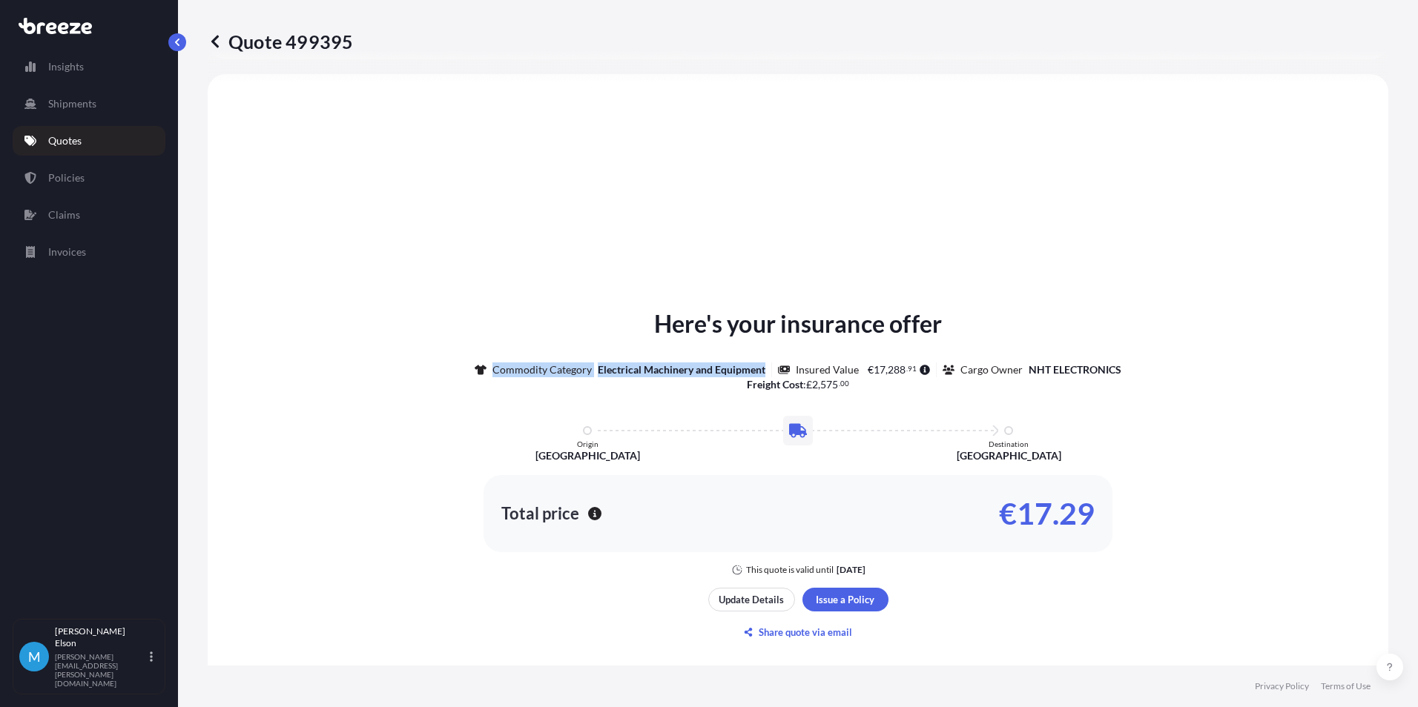
drag, startPoint x: 760, startPoint y: 370, endPoint x: 489, endPoint y: 363, distance: 271.5
click at [489, 363] on div "Commodity Category Electrical Machinery and Equipment" at bounding box center [623, 370] width 297 height 15
